Goal: Check status: Check status

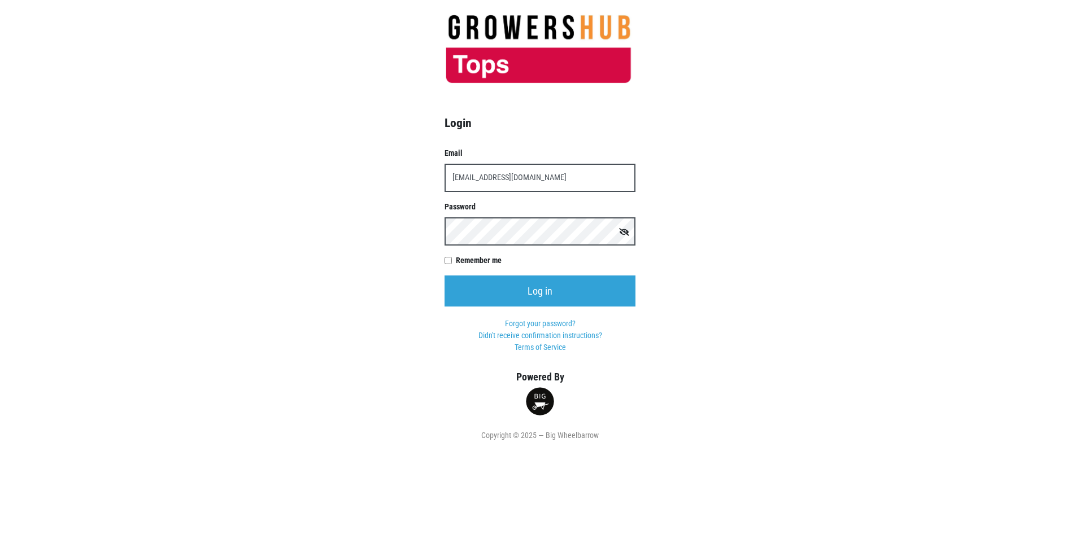
type input "[EMAIL_ADDRESS][DOMAIN_NAME]"
click at [444, 276] on input "Log in" at bounding box center [539, 291] width 191 height 31
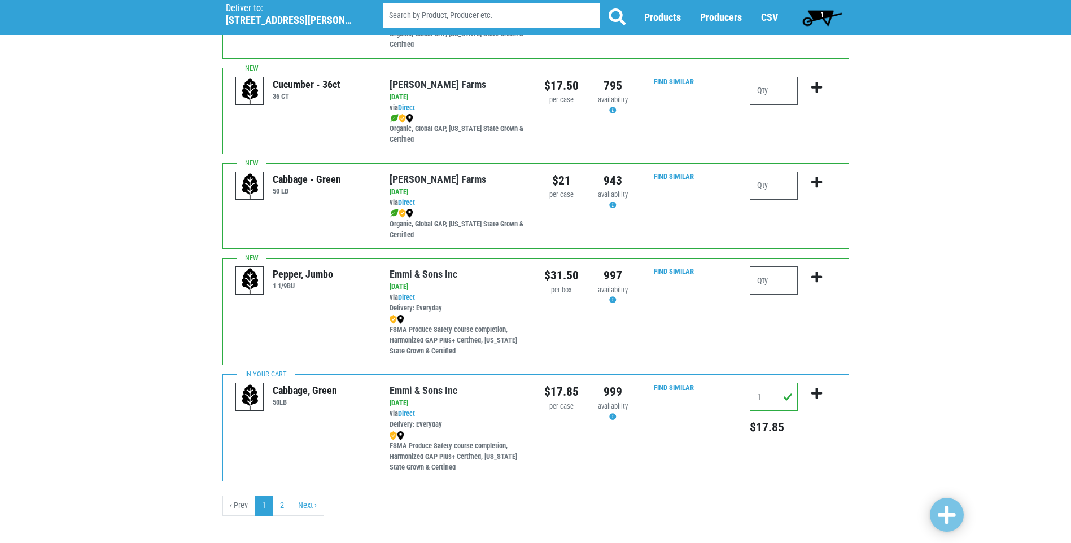
scroll to position [1591, 0]
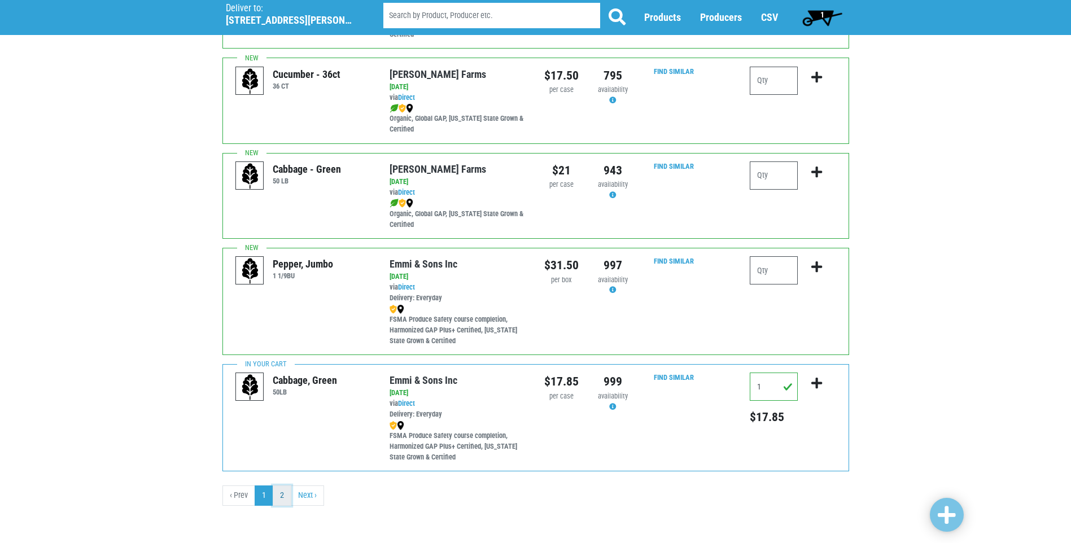
click at [284, 502] on link "2" at bounding box center [282, 496] width 19 height 20
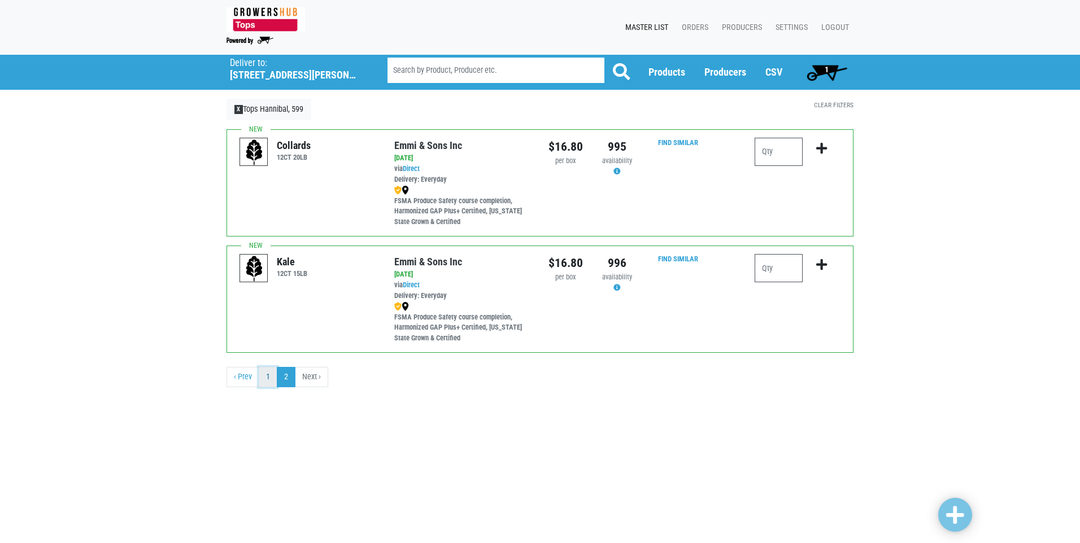
click at [266, 375] on link "1" at bounding box center [268, 377] width 19 height 20
click at [267, 377] on link "1" at bounding box center [268, 377] width 19 height 20
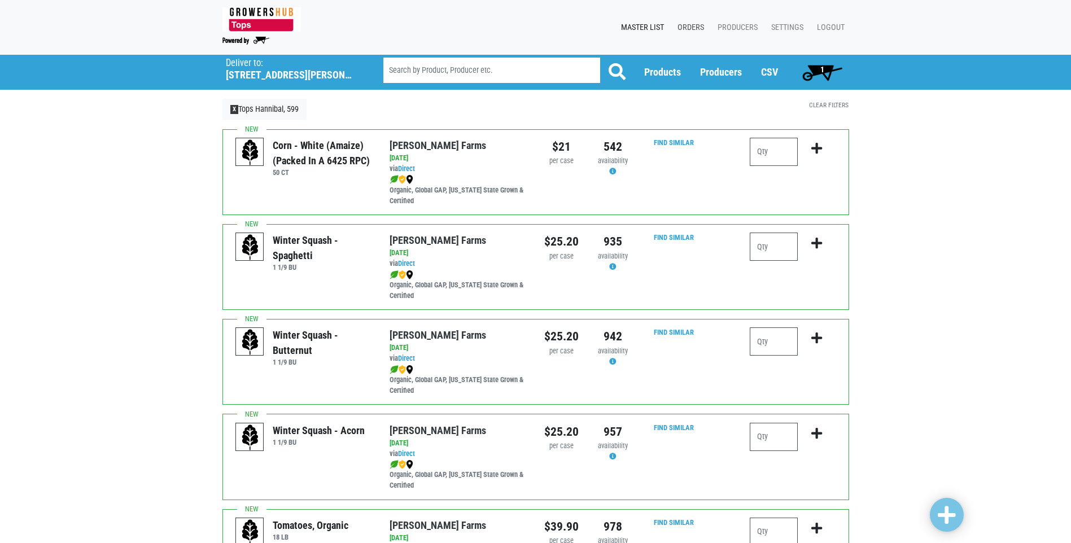
click at [693, 25] on link "Orders" at bounding box center [689, 27] width 40 height 21
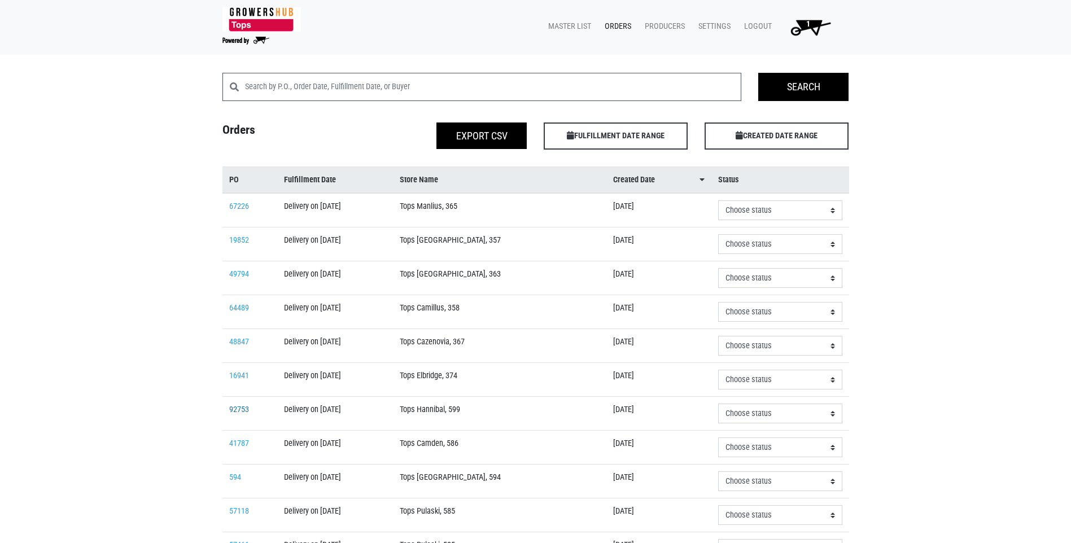
click at [234, 411] on link "92753" at bounding box center [239, 410] width 20 height 10
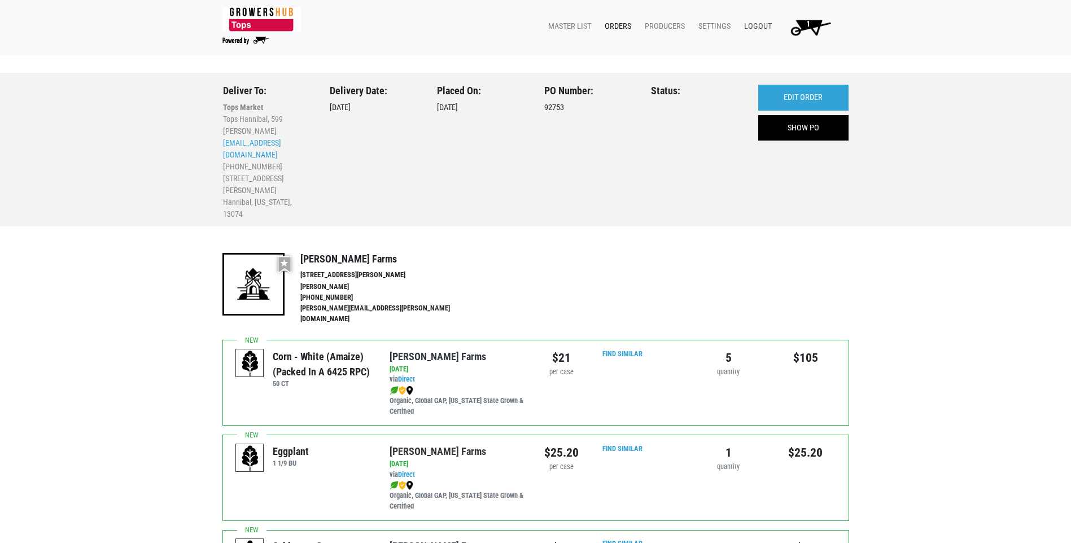
click at [757, 27] on link "Logout" at bounding box center [755, 26] width 41 height 21
